Goal: Navigation & Orientation: Find specific page/section

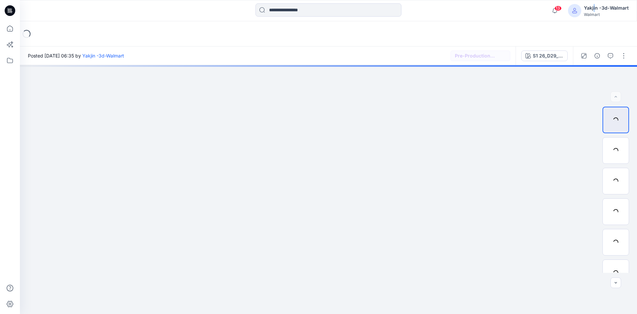
click at [596, 10] on div "Yakjin -3d-Walmart" at bounding box center [606, 8] width 45 height 8
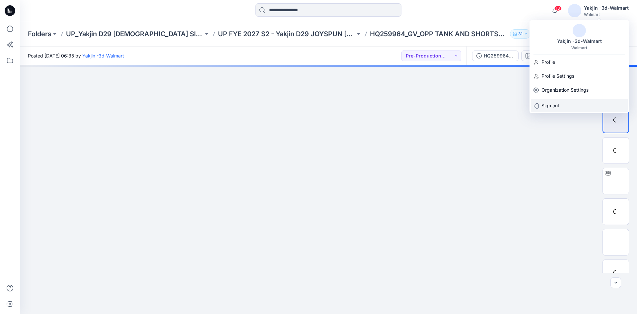
click at [553, 105] on p "Sign out" at bounding box center [551, 105] width 18 height 13
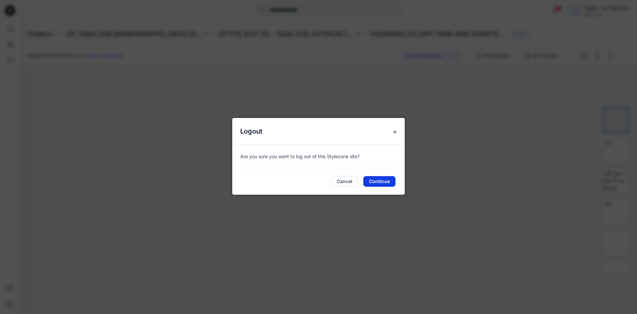
click at [371, 181] on button "Continue" at bounding box center [379, 181] width 32 height 11
click at [375, 182] on button "Continue" at bounding box center [379, 181] width 32 height 11
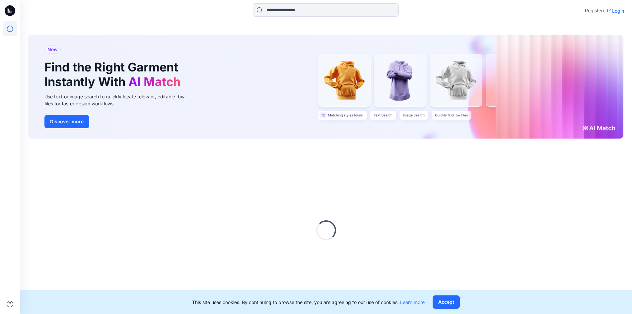
click at [617, 10] on p "Login" at bounding box center [618, 10] width 12 height 7
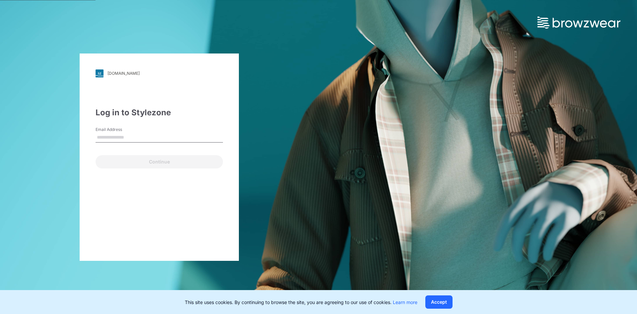
type input "**********"
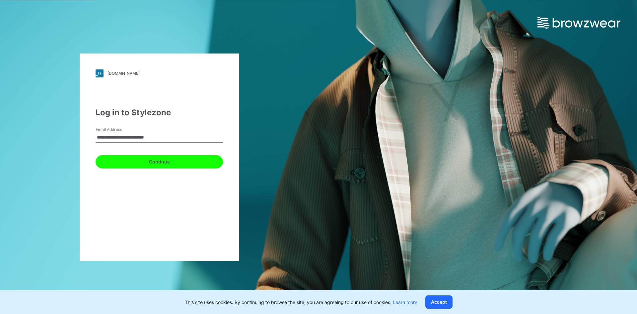
click at [137, 163] on button "Continue" at bounding box center [159, 161] width 127 height 13
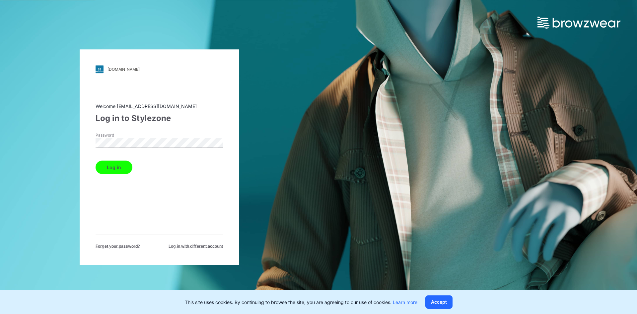
click at [117, 168] on button "Log in" at bounding box center [114, 166] width 37 height 13
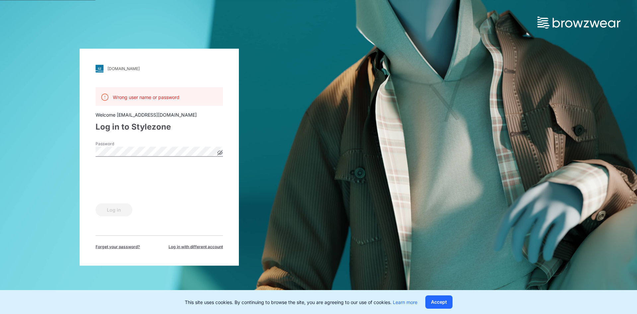
click at [221, 156] on div "Password" at bounding box center [159, 150] width 127 height 20
click at [219, 154] on icon at bounding box center [219, 152] width 5 height 5
click at [108, 208] on button "Log in" at bounding box center [114, 209] width 37 height 13
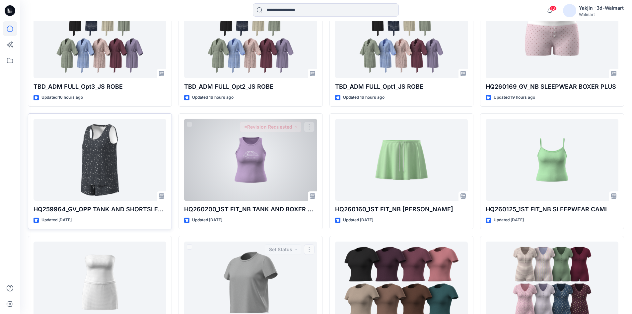
scroll to position [232, 0]
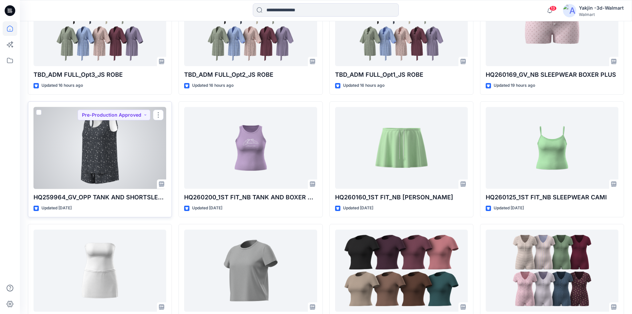
click at [104, 147] on div at bounding box center [100, 148] width 133 height 82
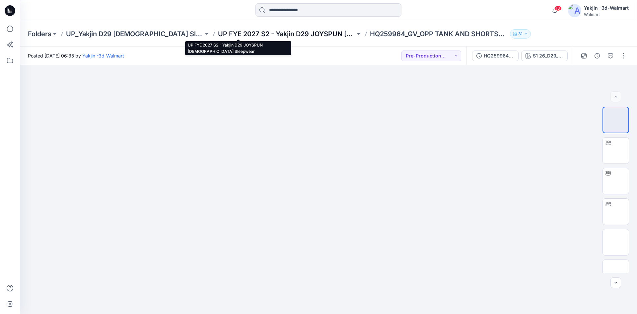
click at [248, 33] on p "UP FYE 2027 S2 - Yakjin D29 JOYSPUN [DEMOGRAPHIC_DATA] Sleepwear" at bounding box center [286, 33] width 137 height 9
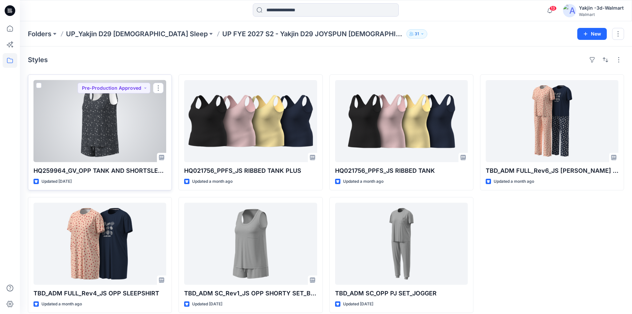
click at [55, 142] on div at bounding box center [100, 121] width 133 height 82
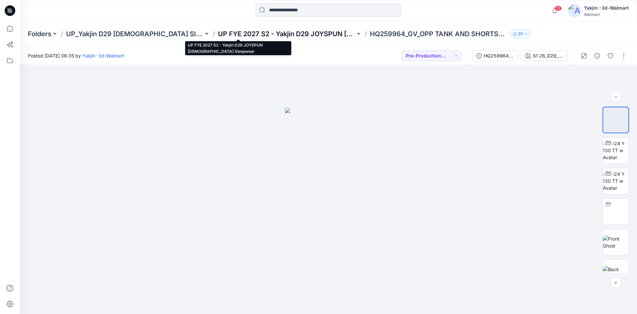
click at [275, 34] on p "UP FYE 2027 S2 - Yakjin D29 JOYSPUN [DEMOGRAPHIC_DATA] Sleepwear" at bounding box center [286, 33] width 137 height 9
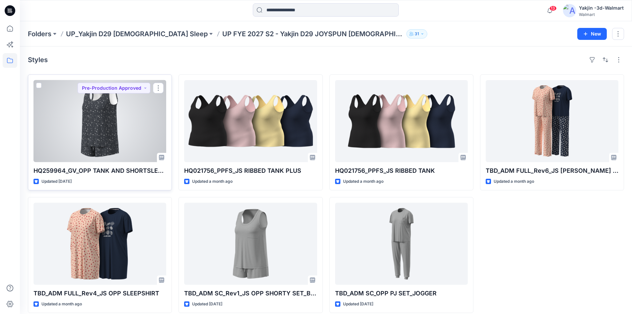
click at [103, 125] on div at bounding box center [100, 121] width 133 height 82
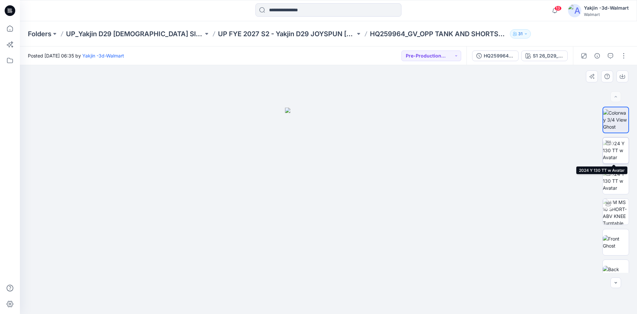
click at [612, 159] on img at bounding box center [616, 150] width 26 height 21
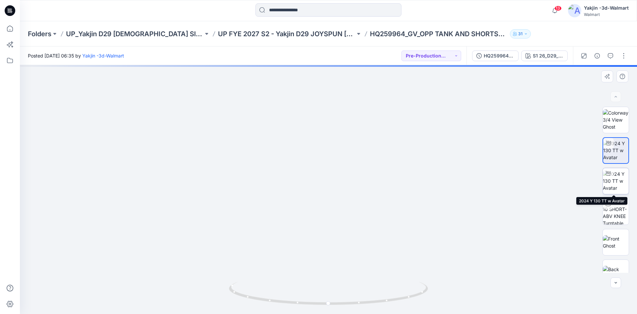
click at [615, 182] on img at bounding box center [616, 180] width 26 height 21
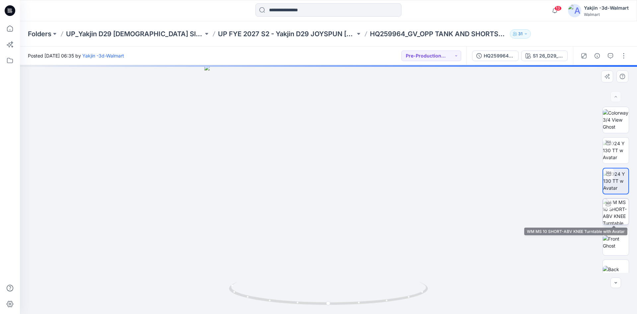
click at [616, 212] on img at bounding box center [616, 212] width 26 height 26
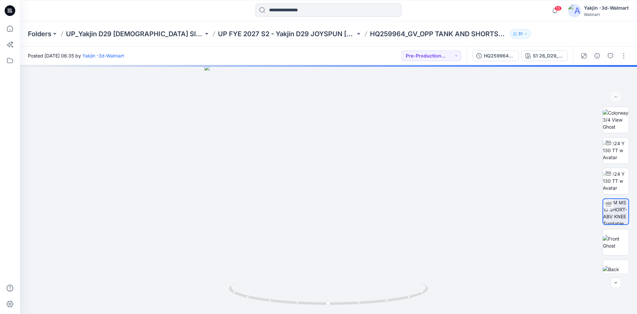
click at [249, 39] on div "Folders UP_Yakjin D29 [DEMOGRAPHIC_DATA] Sleep UP FYE 2027 S2 - Yakjin D29 JOYS…" at bounding box center [328, 33] width 617 height 25
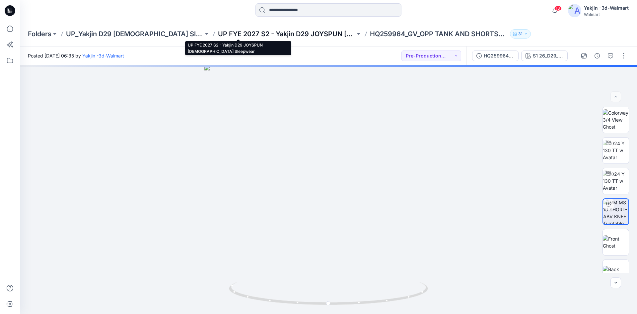
click at [248, 34] on p "UP FYE 2027 S2 - Yakjin D29 JOYSPUN [DEMOGRAPHIC_DATA] Sleepwear" at bounding box center [286, 33] width 137 height 9
